Goal: Navigation & Orientation: Find specific page/section

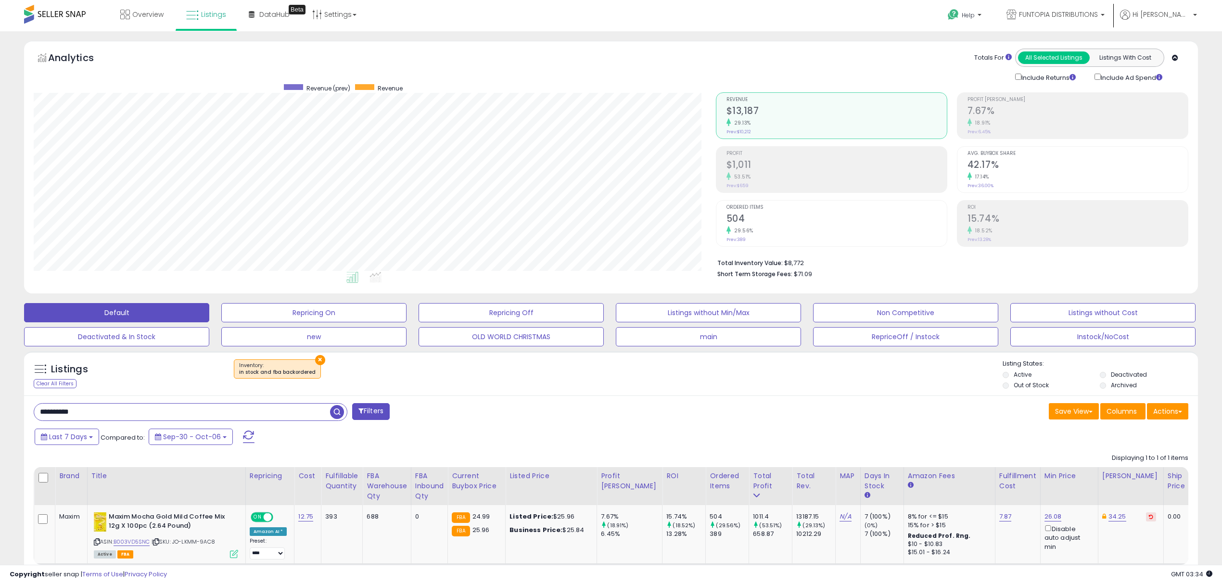
scroll to position [197, 682]
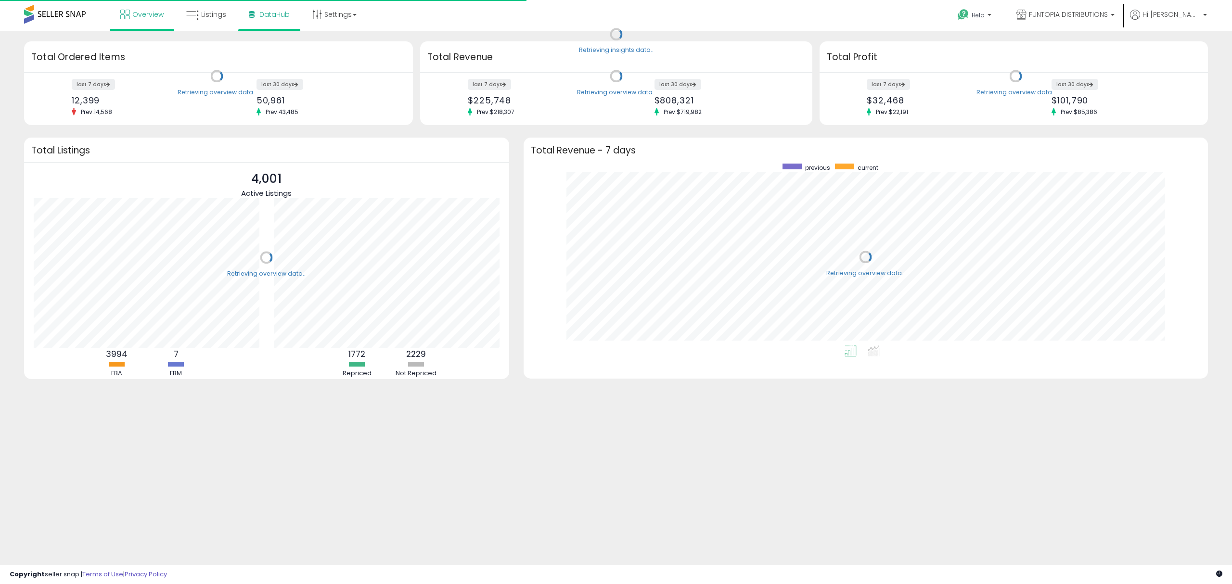
scroll to position [181, 665]
click at [284, 7] on link "DataHub" at bounding box center [269, 14] width 55 height 29
